Goal: Information Seeking & Learning: Check status

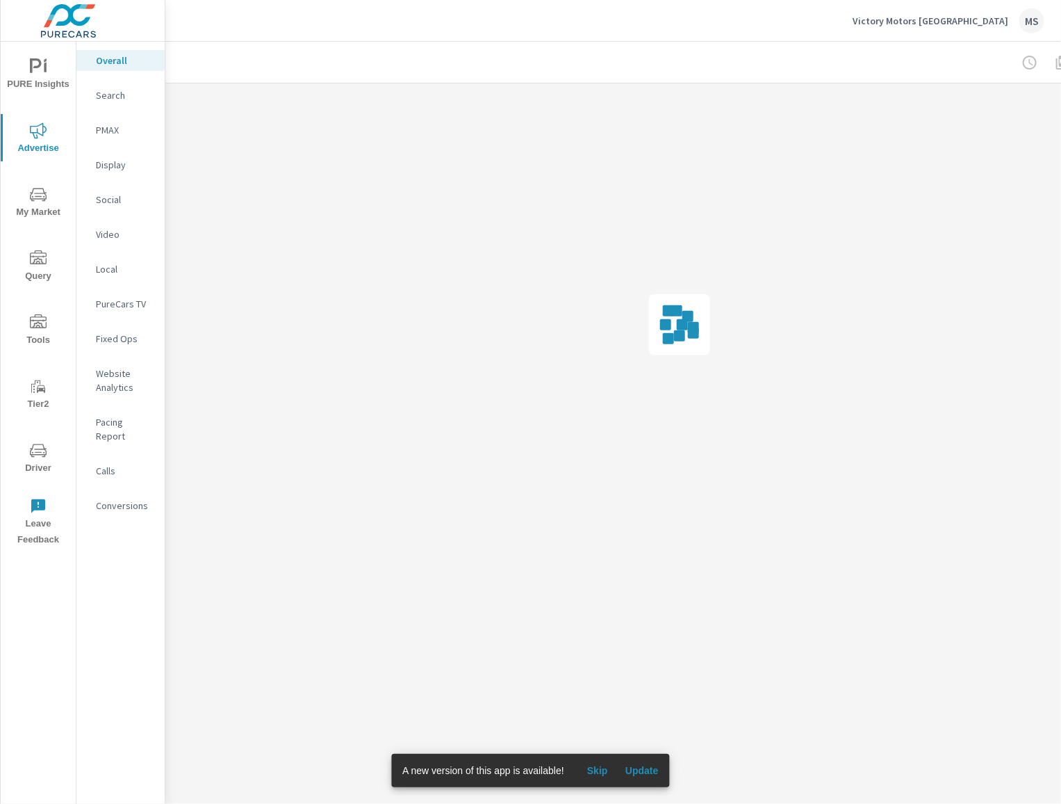
scroll to position [0, 132]
click at [1034, 61] on div at bounding box center [964, 63] width 161 height 28
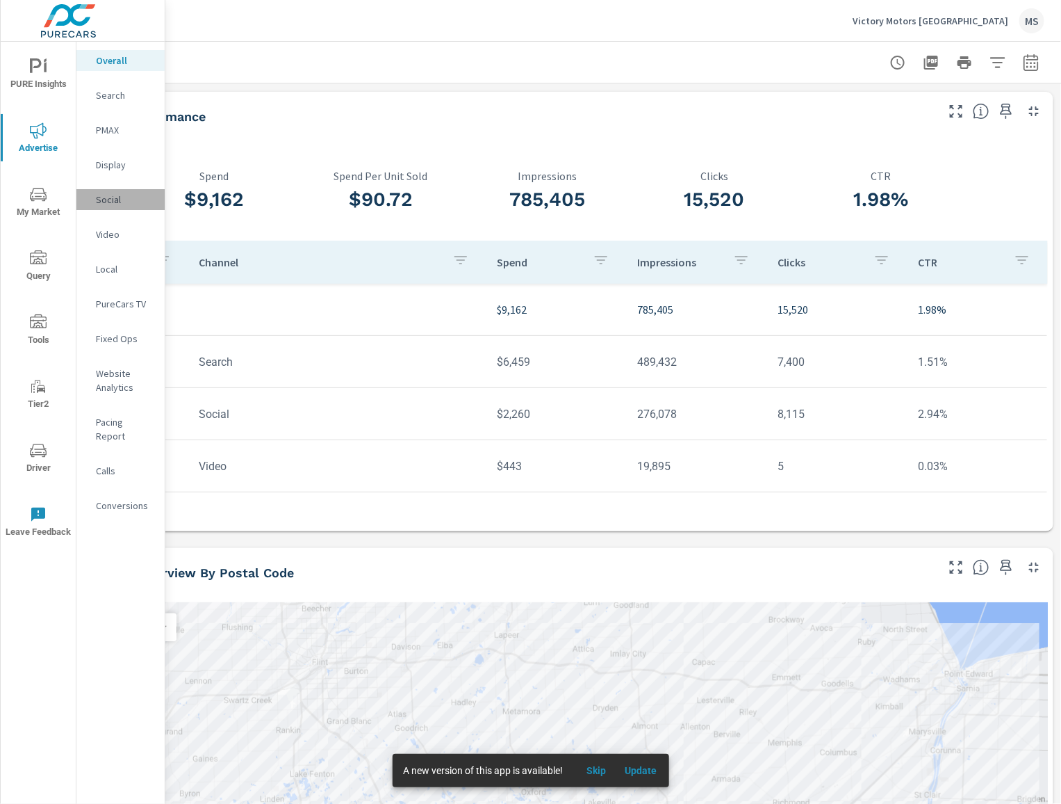
click at [118, 196] on p "Social" at bounding box center [125, 200] width 58 height 14
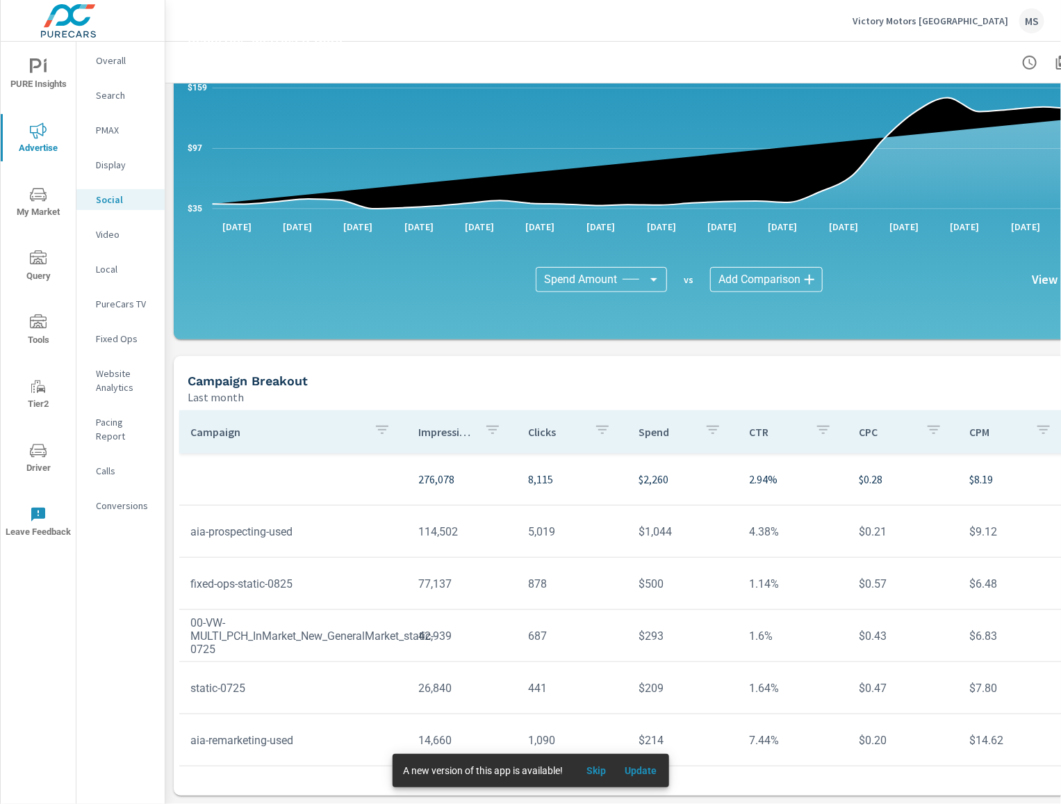
scroll to position [205, 145]
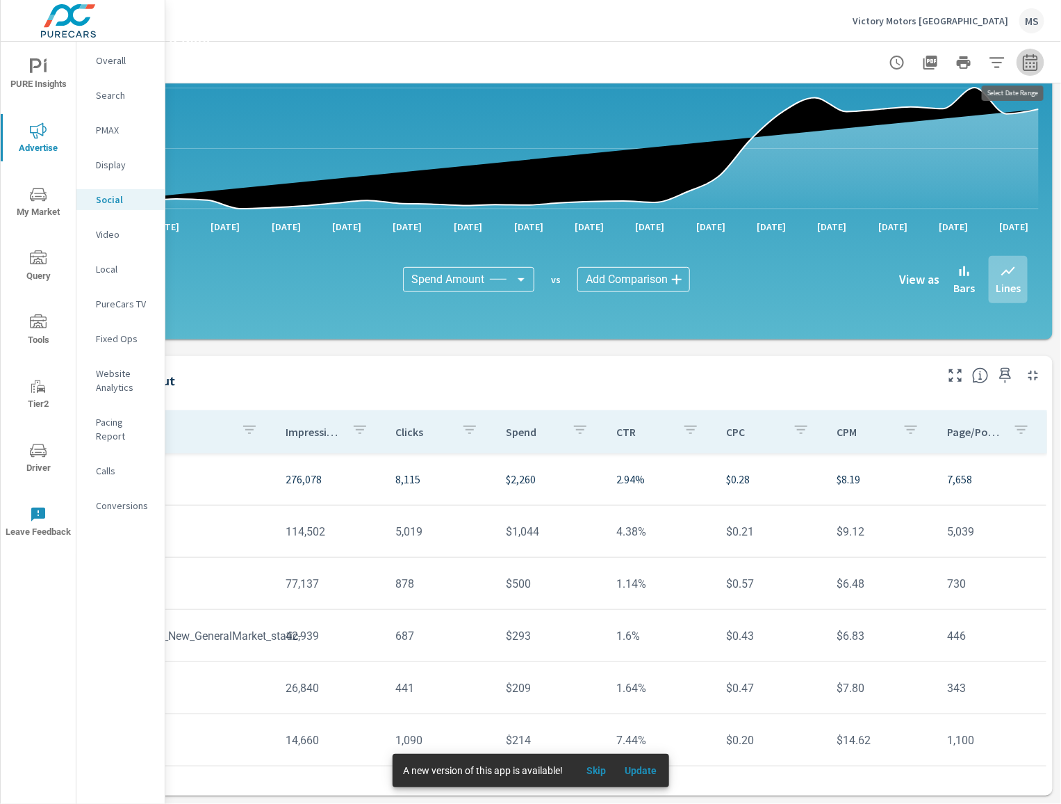
click at [1023, 60] on icon "button" at bounding box center [1031, 62] width 17 height 17
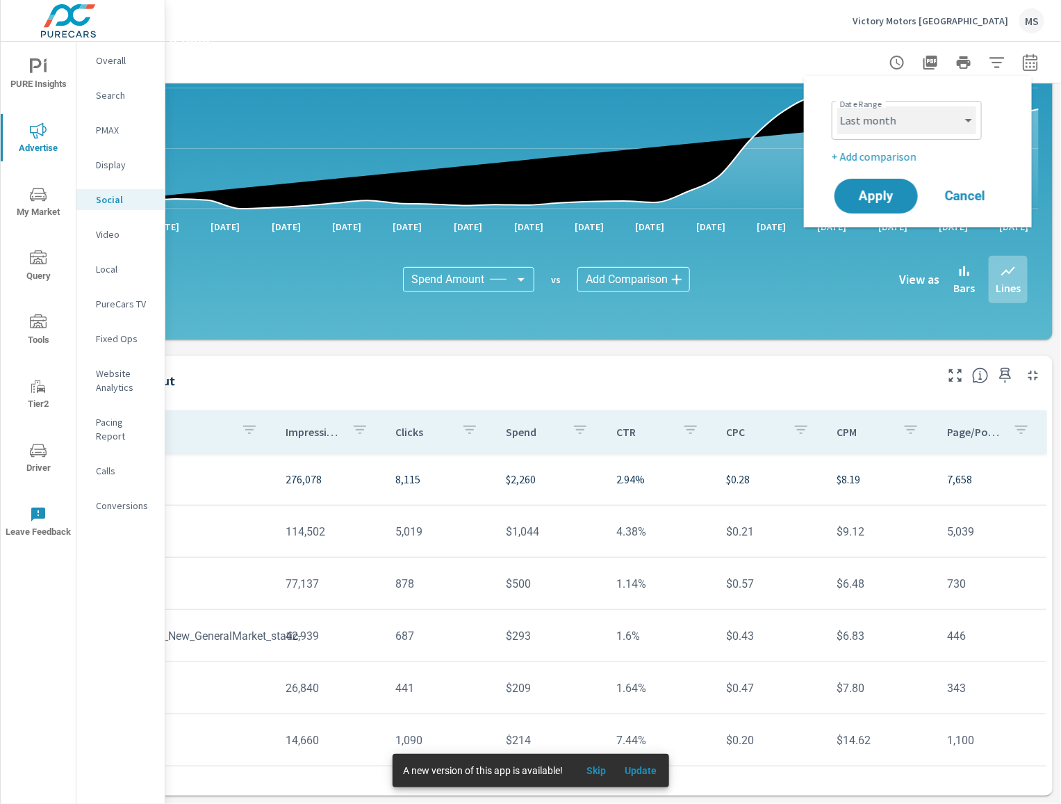
click at [890, 122] on select "Custom [DATE] Last week Last 7 days Last 14 days Last 30 days Last 45 days Last…" at bounding box center [907, 120] width 139 height 28
click at [838, 106] on select "Custom [DATE] Last week Last 7 days Last 14 days Last 30 days Last 45 days Last…" at bounding box center [907, 120] width 139 height 28
select select "Month to date"
click at [877, 190] on span "Apply" at bounding box center [876, 196] width 57 height 13
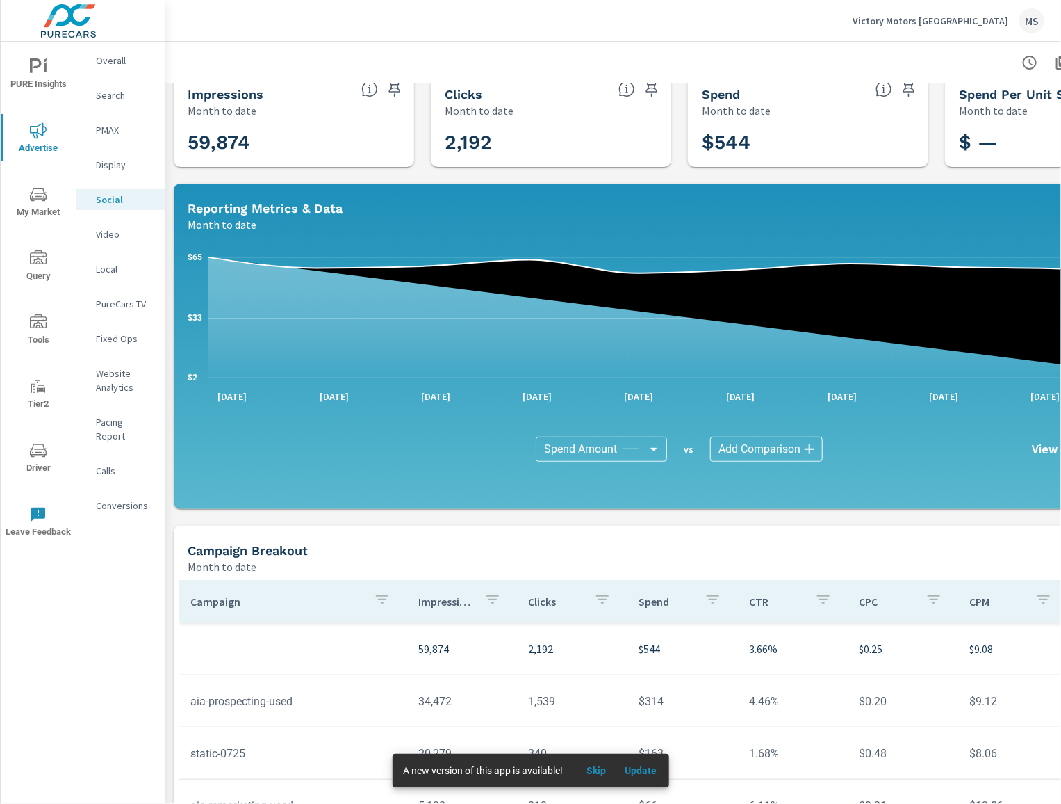
scroll to position [205, 0]
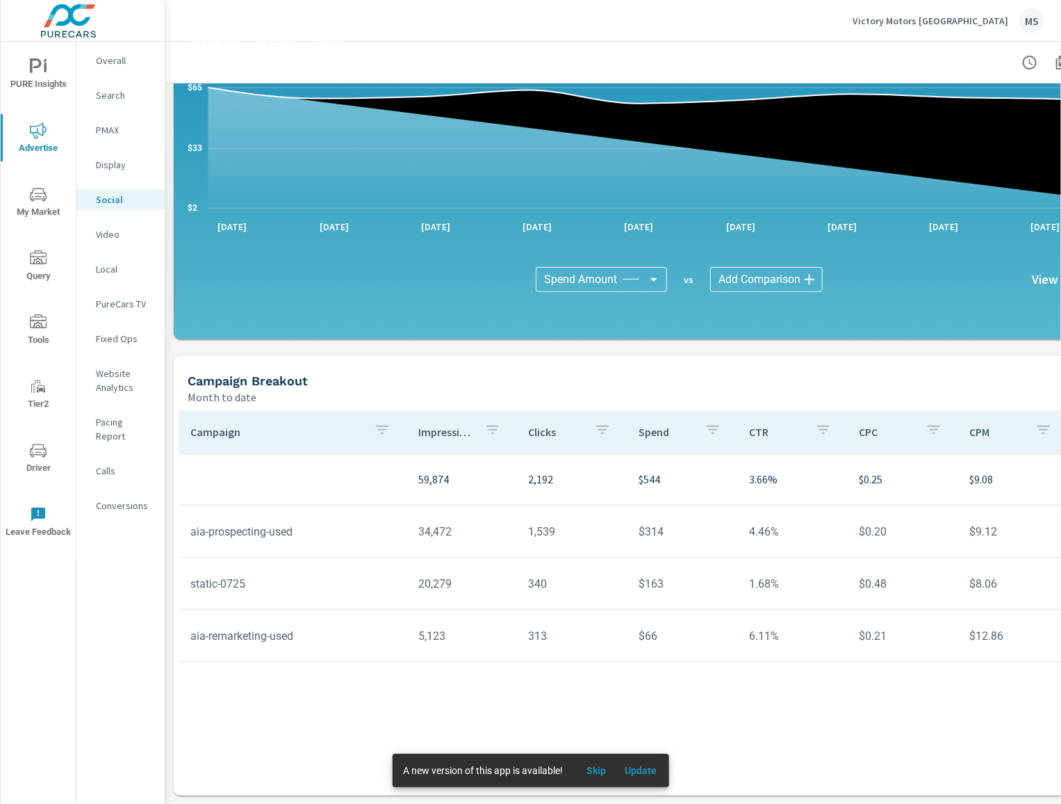
click at [106, 236] on p "Video" at bounding box center [125, 234] width 58 height 14
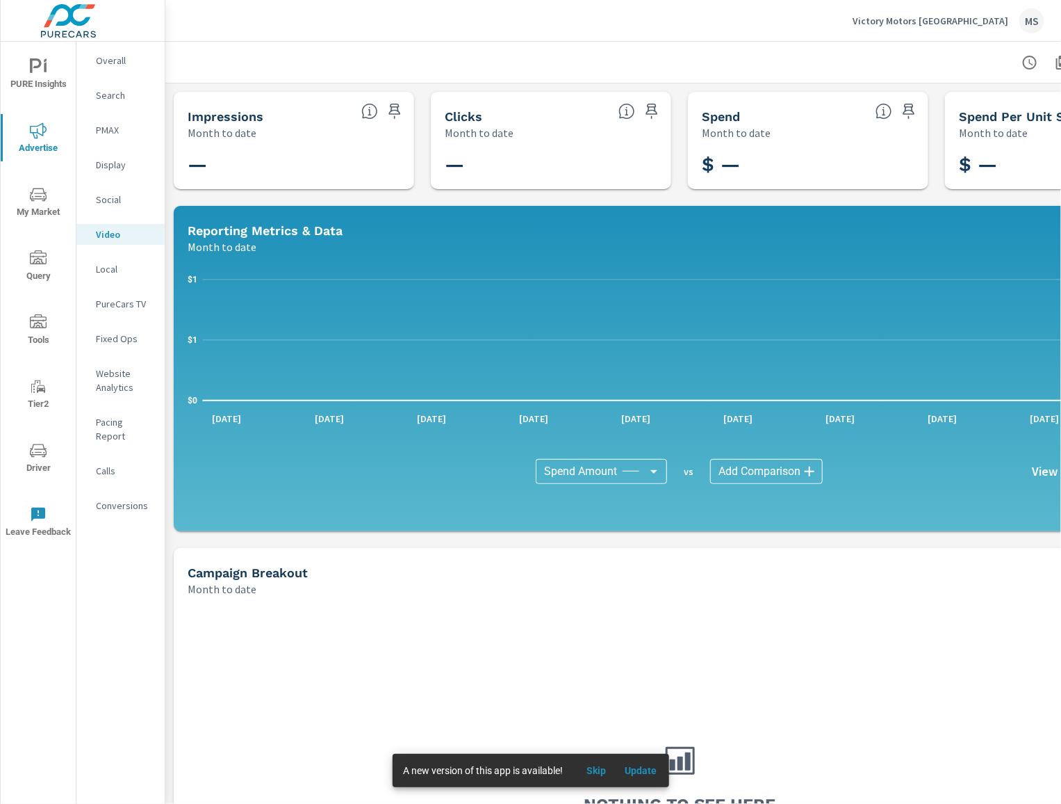
click at [1027, 19] on div "MS" at bounding box center [1032, 20] width 25 height 25
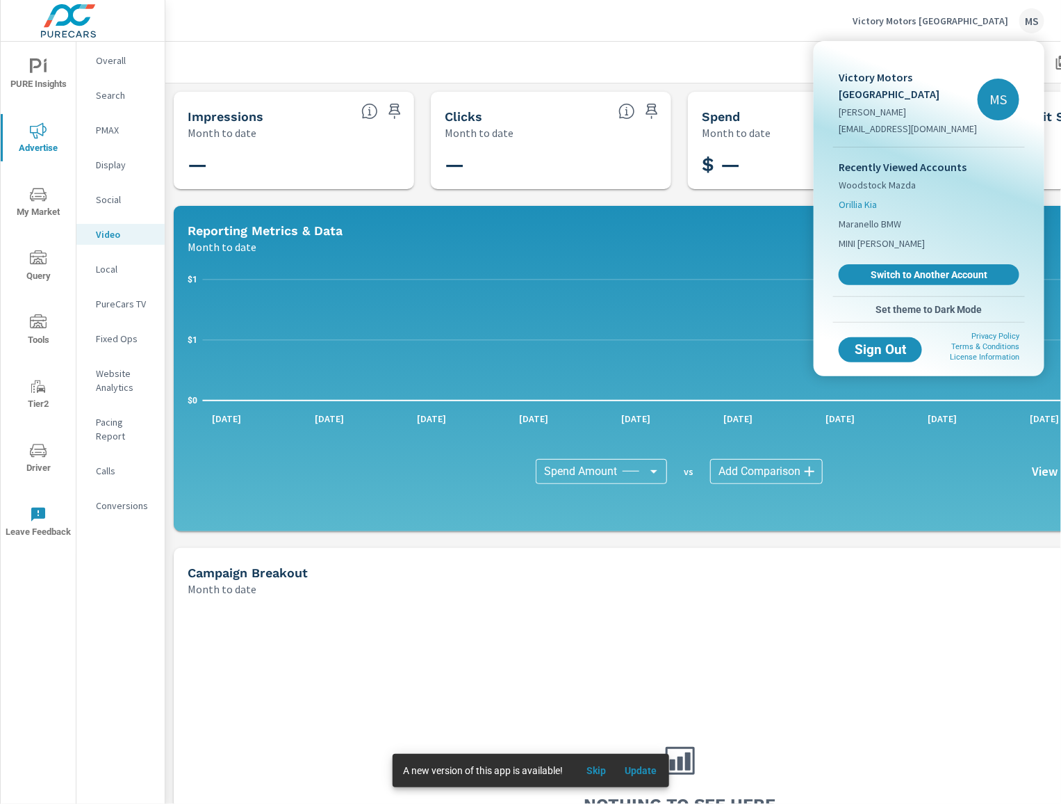
click at [852, 197] on span "Orillia Kia" at bounding box center [858, 204] width 38 height 14
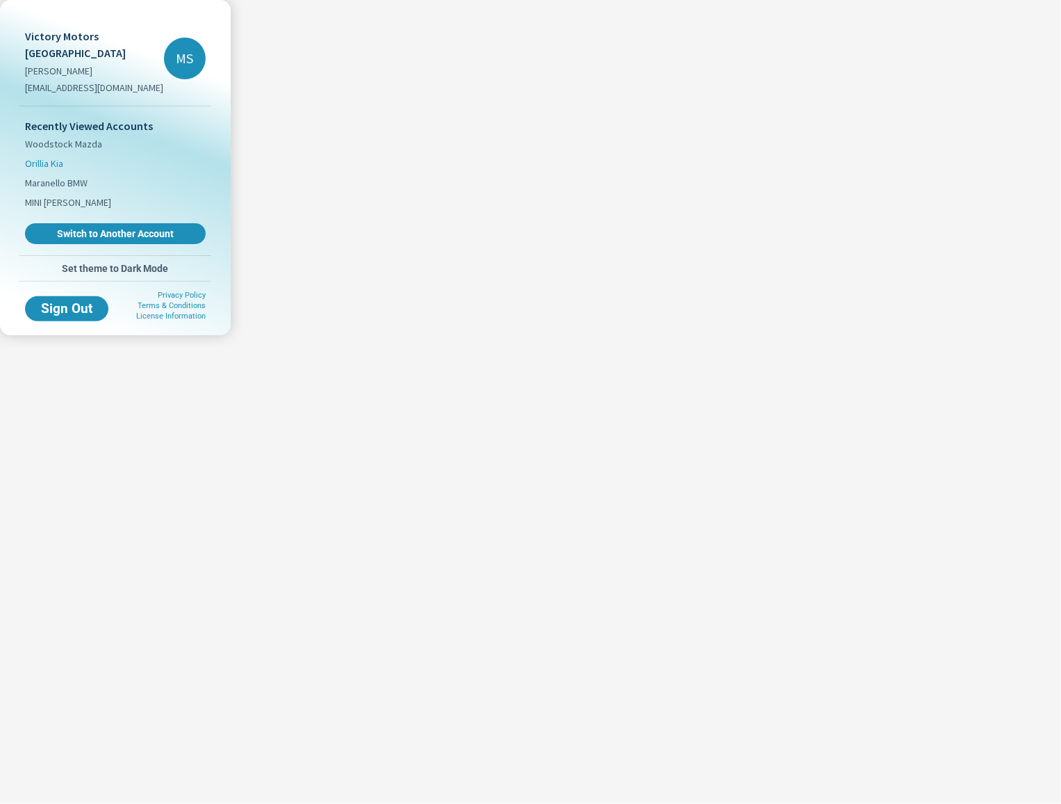
click at [50, 156] on span "Orillia Kia" at bounding box center [44, 163] width 38 height 14
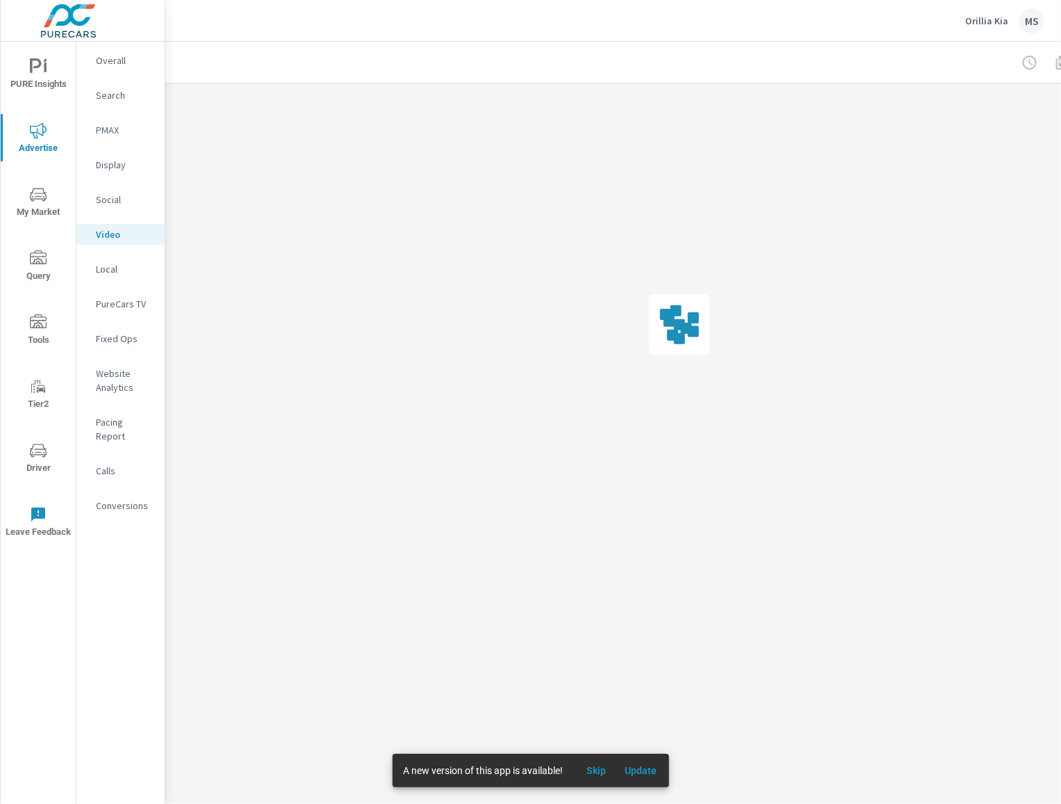
click at [44, 447] on icon "nav menu" at bounding box center [38, 450] width 17 height 17
